Goal: Task Accomplishment & Management: Manage account settings

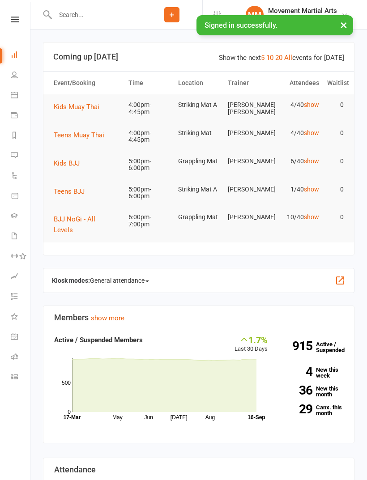
click at [98, 134] on span "Teens Muay Thai" at bounding box center [79, 135] width 51 height 8
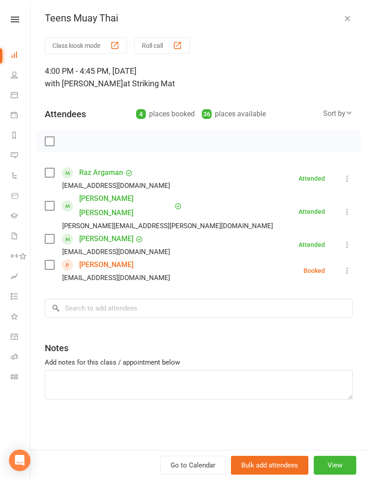
click at [343, 114] on div "Sort by" at bounding box center [338, 114] width 30 height 12
click at [316, 151] on link "First name" at bounding box center [308, 150] width 89 height 18
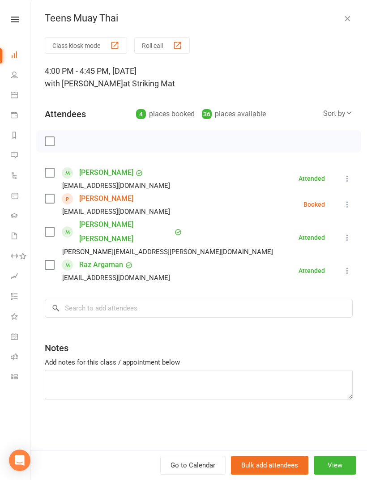
click at [349, 206] on icon at bounding box center [347, 204] width 9 height 9
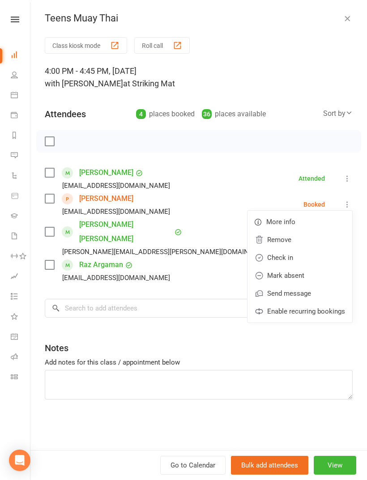
click at [313, 241] on link "Remove" at bounding box center [299, 240] width 105 height 18
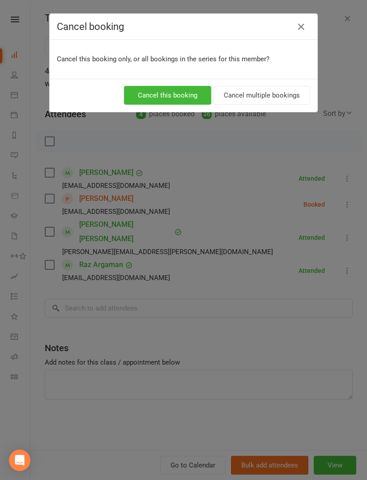
click at [162, 104] on button "Cancel this booking" at bounding box center [167, 95] width 87 height 19
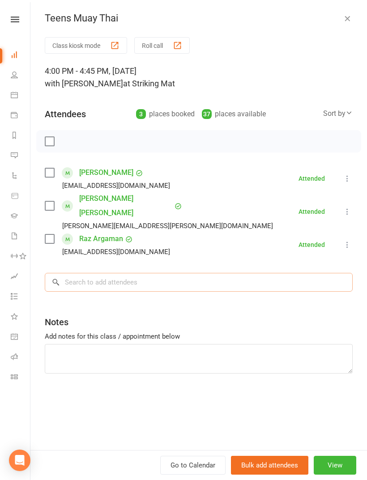
click at [210, 273] on input "search" at bounding box center [199, 282] width 308 height 19
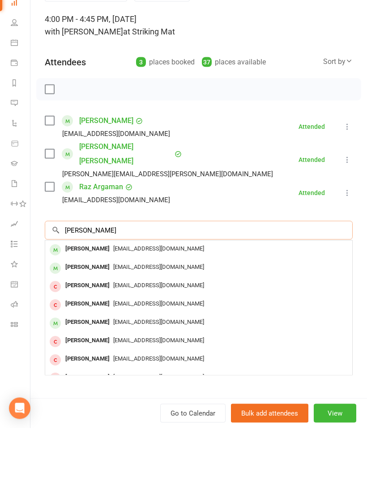
type input "Kayden lai"
click at [177, 294] on div "[EMAIL_ADDRESS][DOMAIN_NAME]" at bounding box center [199, 300] width 300 height 13
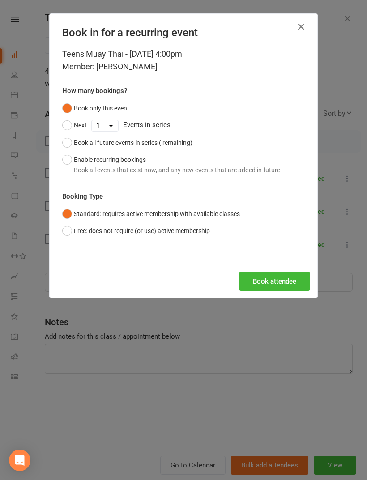
click at [281, 294] on div "Book attendee" at bounding box center [184, 281] width 268 height 33
click at [288, 280] on button "Book attendee" at bounding box center [274, 281] width 71 height 19
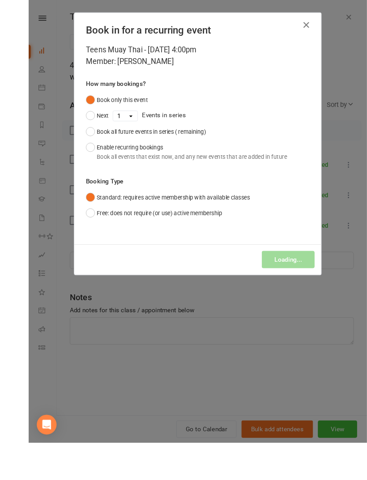
scroll to position [90, 0]
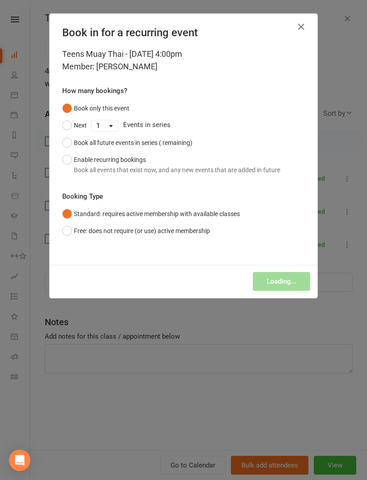
click at [278, 281] on div "Loading..." at bounding box center [184, 281] width 268 height 33
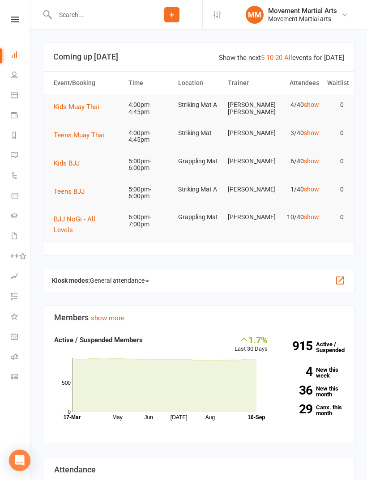
click at [102, 139] on button "Teens Muay Thai" at bounding box center [82, 135] width 57 height 11
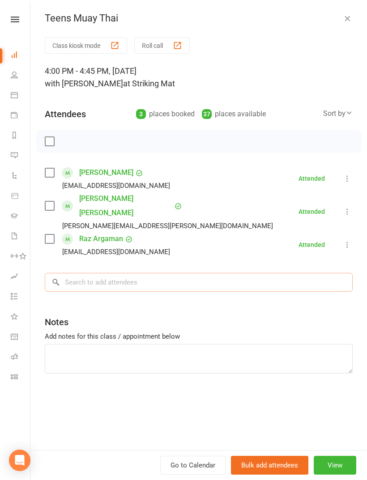
click at [128, 273] on input "search" at bounding box center [199, 282] width 308 height 19
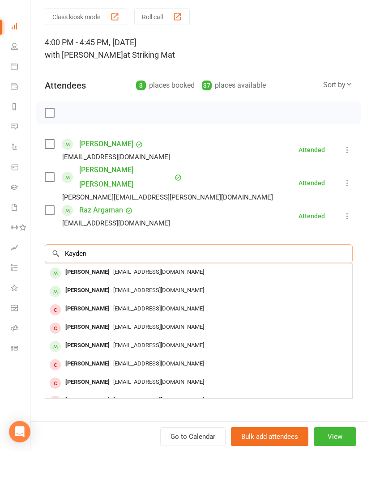
type input "Kayden"
click at [153, 294] on div "[EMAIL_ADDRESS][DOMAIN_NAME]" at bounding box center [199, 300] width 300 height 13
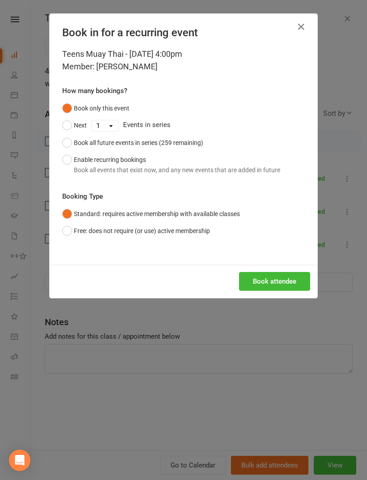
click at [292, 280] on button "Book attendee" at bounding box center [274, 281] width 71 height 19
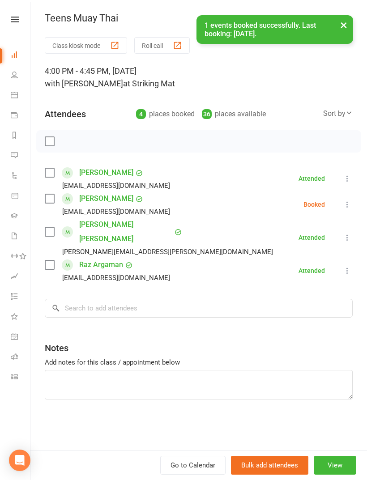
click at [51, 198] on label at bounding box center [49, 198] width 9 height 9
click at [197, 299] on input "search" at bounding box center [199, 308] width 308 height 19
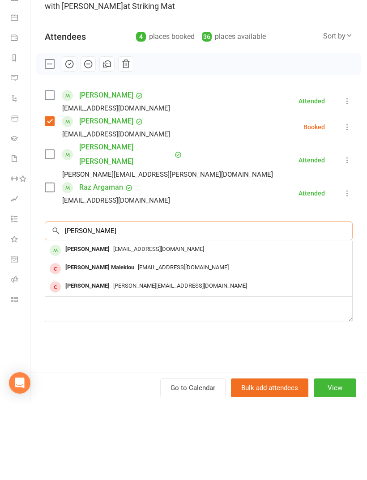
type input "[PERSON_NAME]"
click at [184, 323] on span "[EMAIL_ADDRESS][DOMAIN_NAME]" at bounding box center [158, 326] width 91 height 7
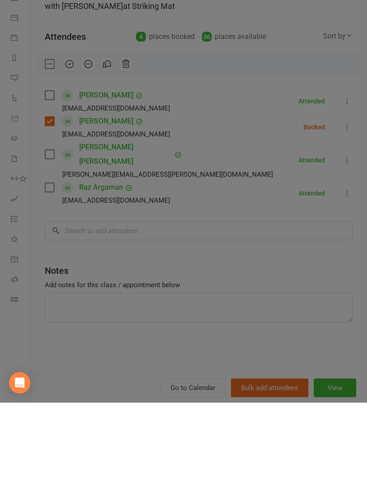
scroll to position [106, 0]
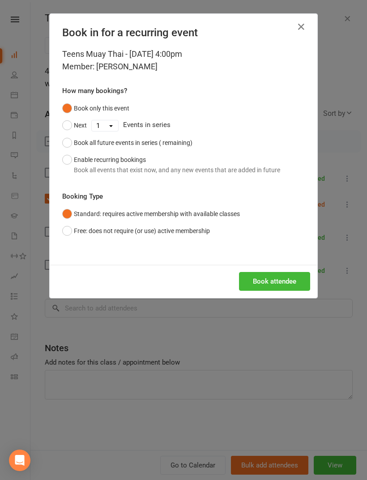
click at [295, 284] on button "Book attendee" at bounding box center [274, 281] width 71 height 19
